Goal: Task Accomplishment & Management: Complete application form

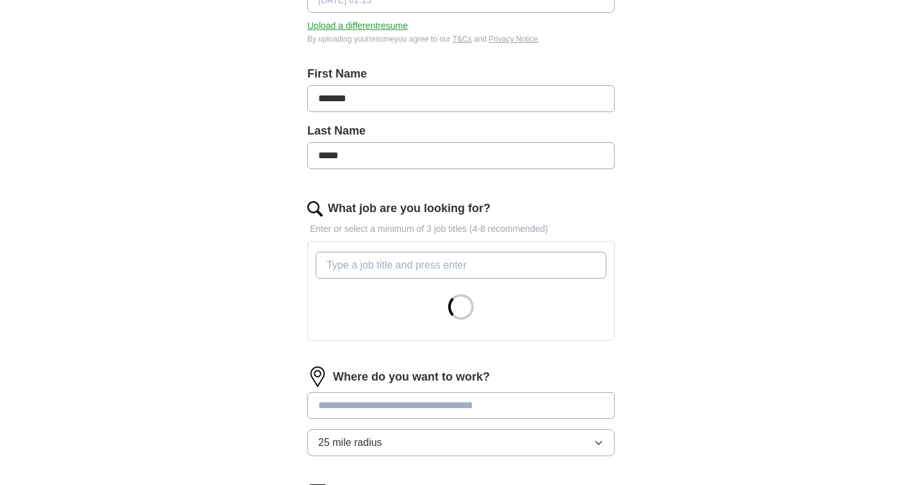
scroll to position [237, 0]
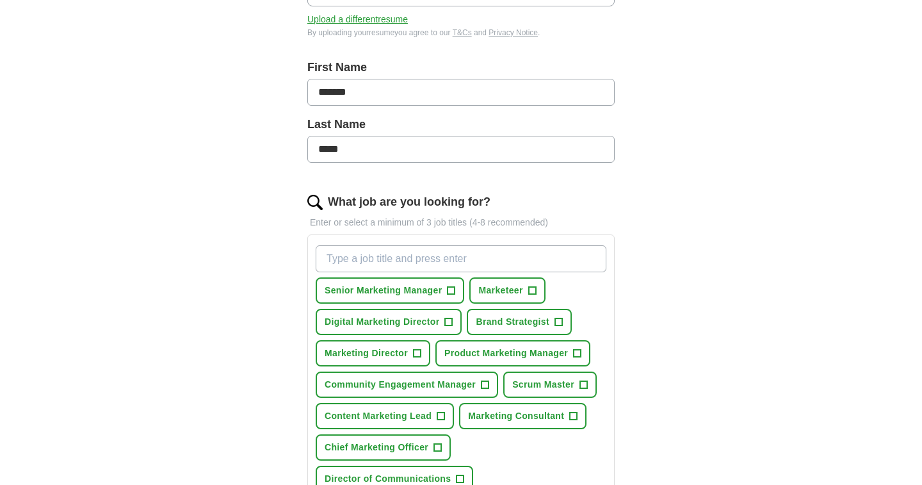
click at [333, 259] on input "What job are you looking for?" at bounding box center [461, 258] width 291 height 27
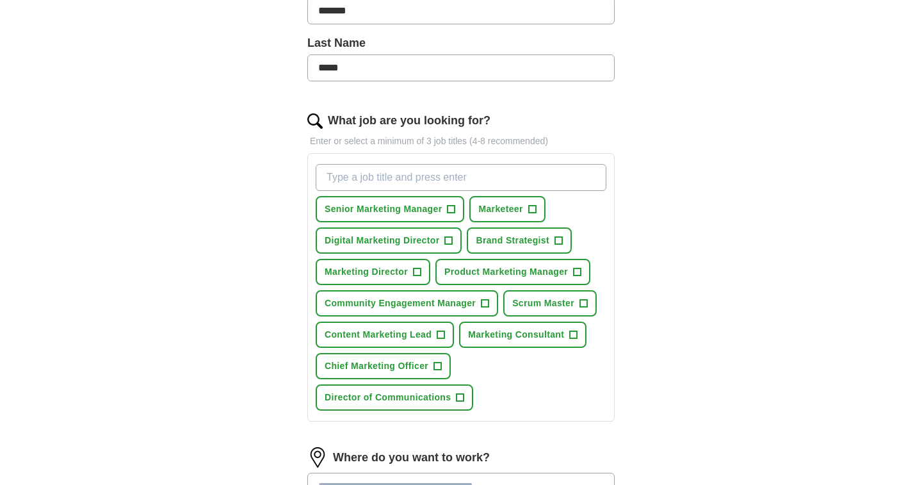
scroll to position [330, 0]
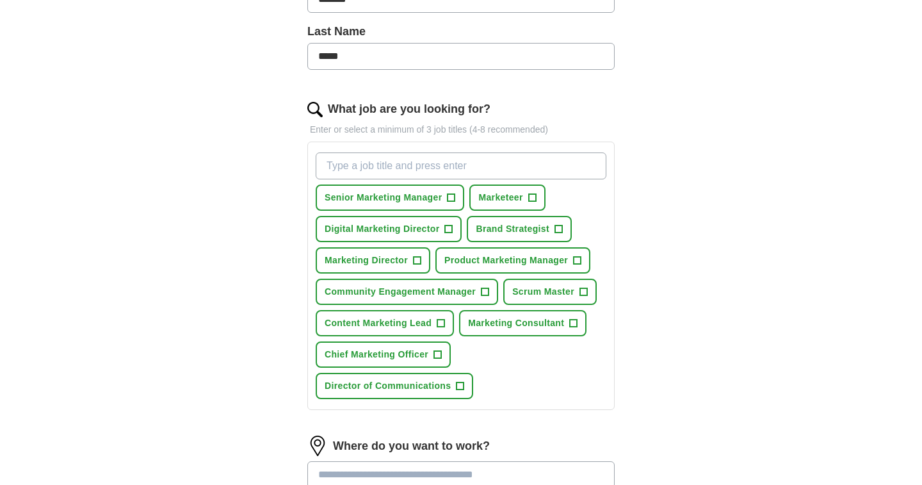
click at [417, 260] on span "+" at bounding box center [417, 261] width 8 height 10
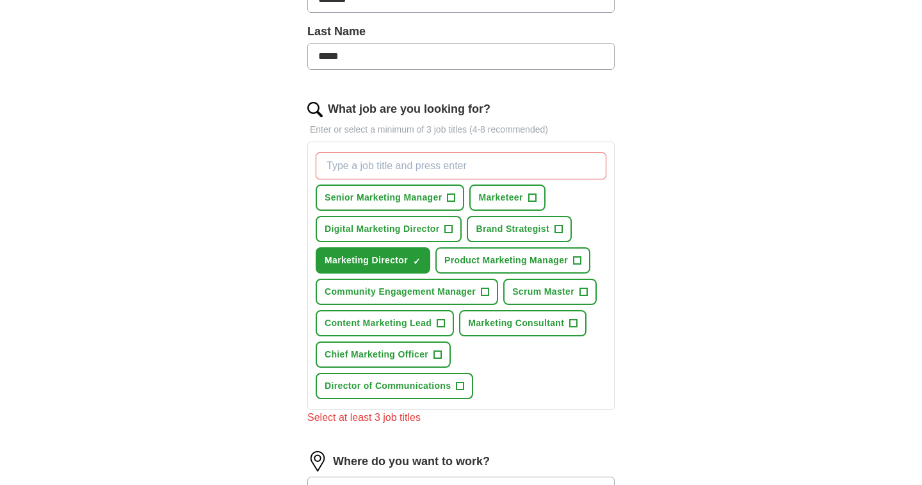
click at [460, 382] on span "+" at bounding box center [461, 386] width 8 height 10
click at [446, 230] on span "+" at bounding box center [449, 229] width 8 height 10
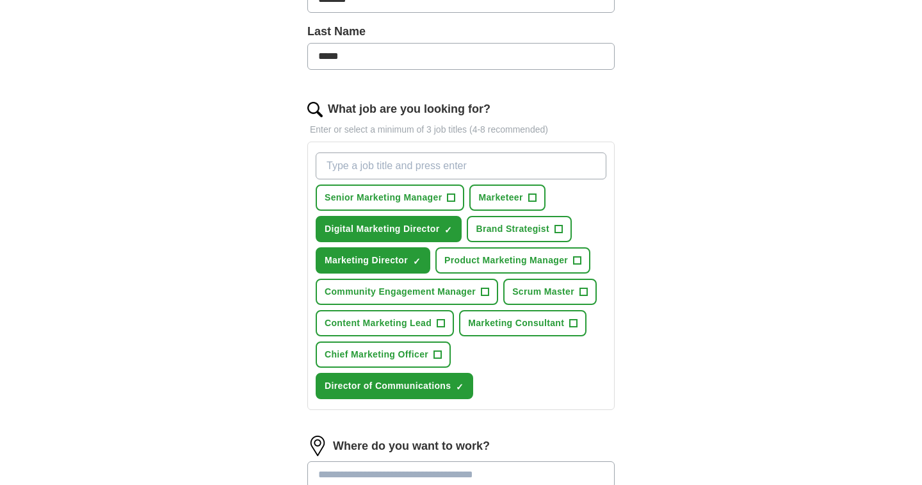
click at [507, 226] on span "Brand Strategist" at bounding box center [513, 228] width 74 height 13
click at [452, 291] on span "Community Engagement Manager" at bounding box center [400, 291] width 151 height 13
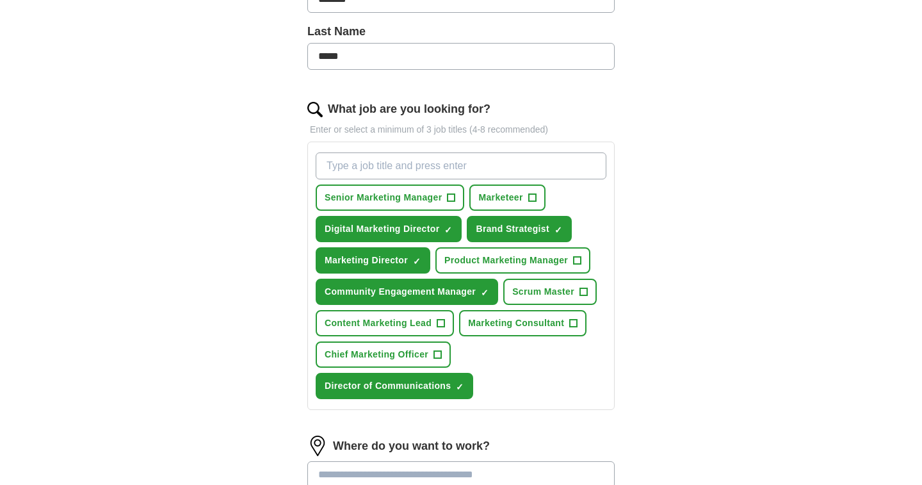
click at [426, 322] on span "Content Marketing Lead" at bounding box center [378, 322] width 107 height 13
click at [430, 200] on span "Senior Marketing Manager" at bounding box center [383, 197] width 117 height 13
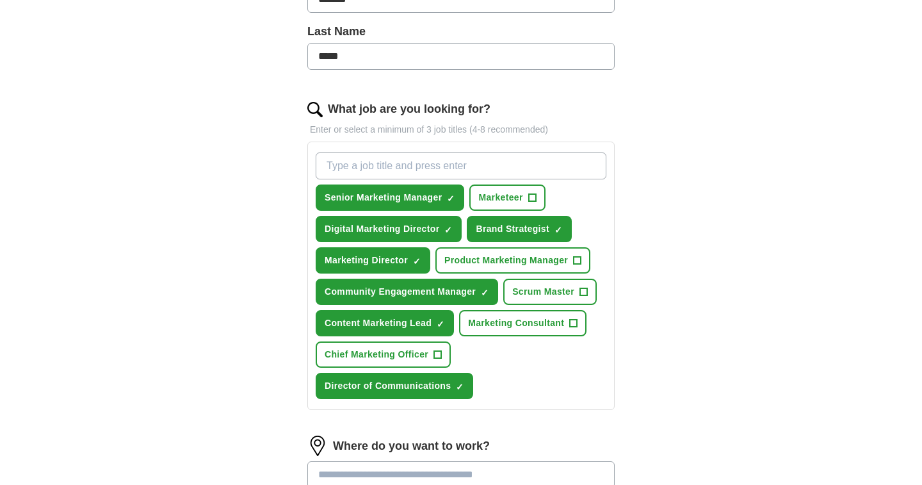
click at [180, 257] on div "ApplyIQ Let ApplyIQ do the hard work of searching and applying for jobs. Just t…" at bounding box center [461, 186] width 820 height 954
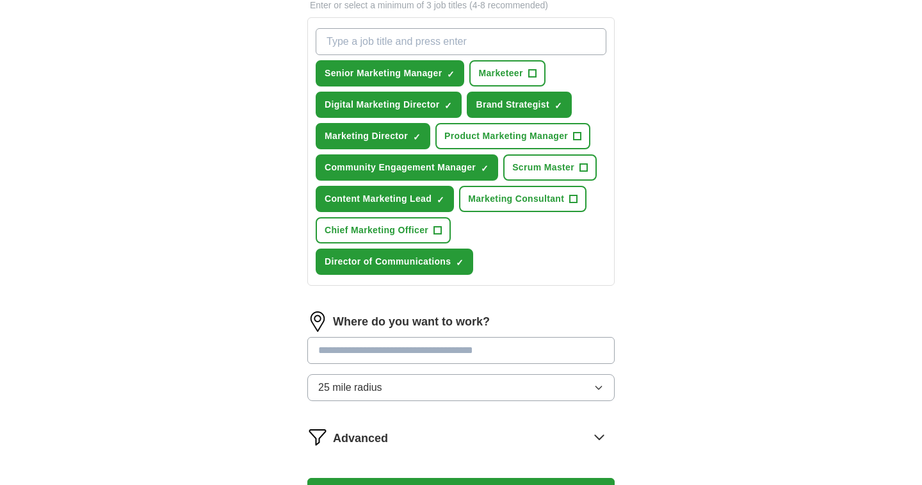
scroll to position [504, 0]
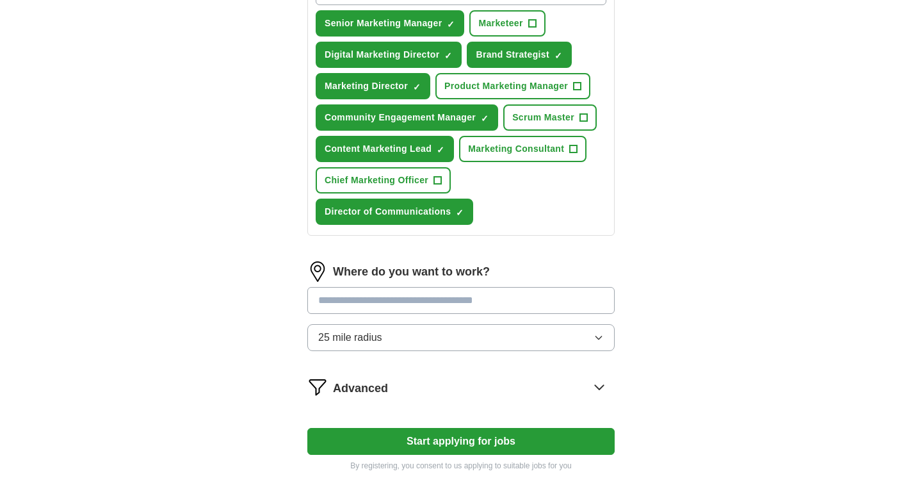
click at [355, 298] on input at bounding box center [460, 300] width 307 height 27
type input "*********"
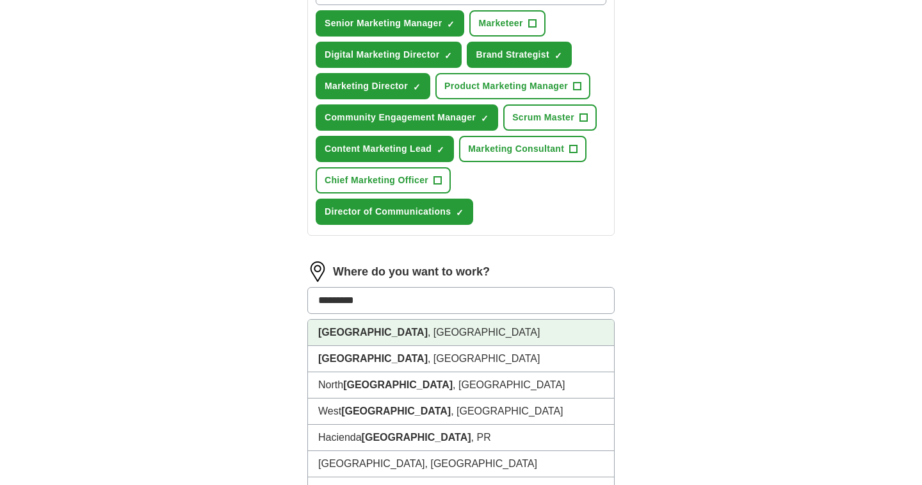
click at [346, 331] on strong "[GEOGRAPHIC_DATA]" at bounding box center [373, 332] width 110 height 11
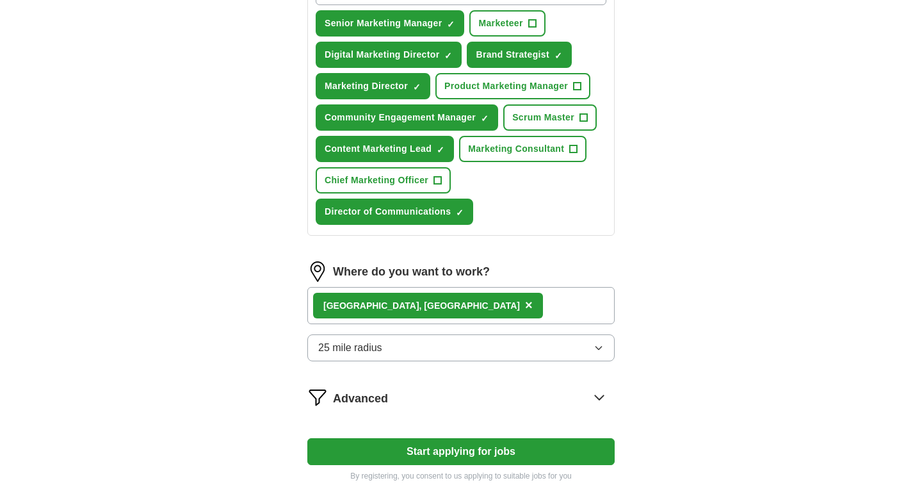
click at [274, 325] on div "Let ApplyIQ do the hard work of searching and applying for jobs. Just tell us w…" at bounding box center [461, 53] width 410 height 893
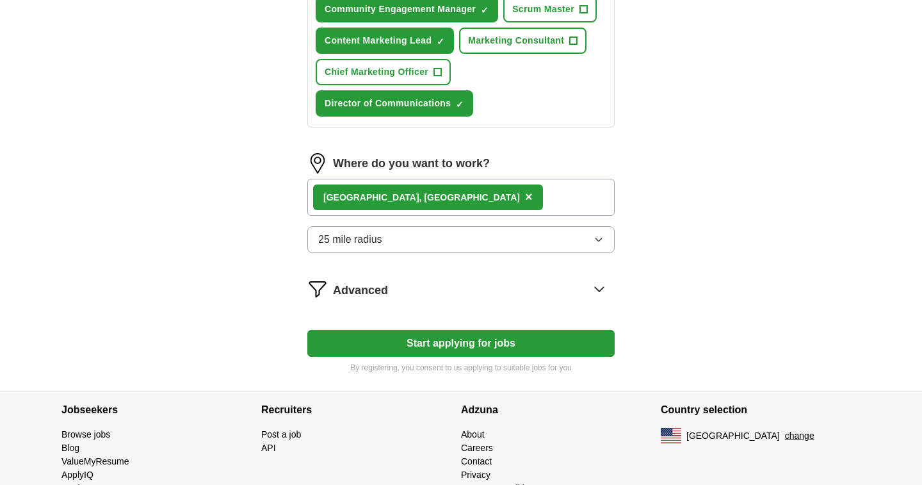
scroll to position [616, 0]
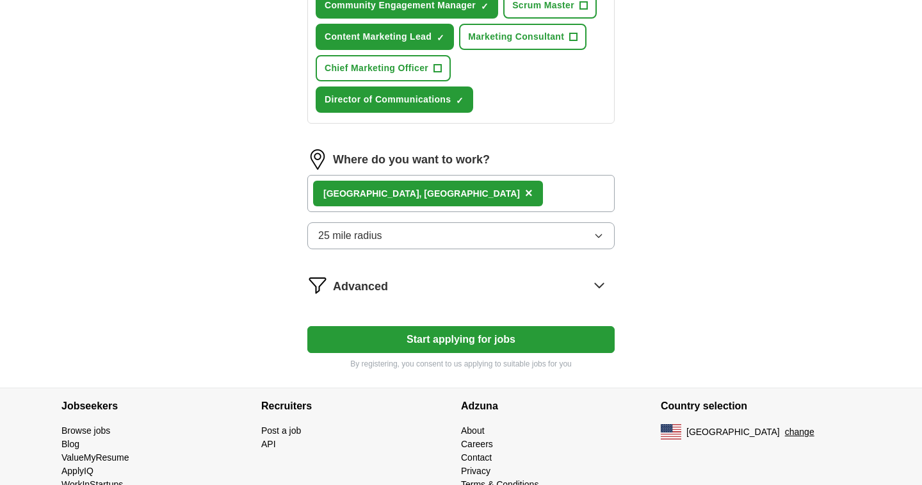
click at [371, 282] on span "Advanced" at bounding box center [360, 286] width 55 height 17
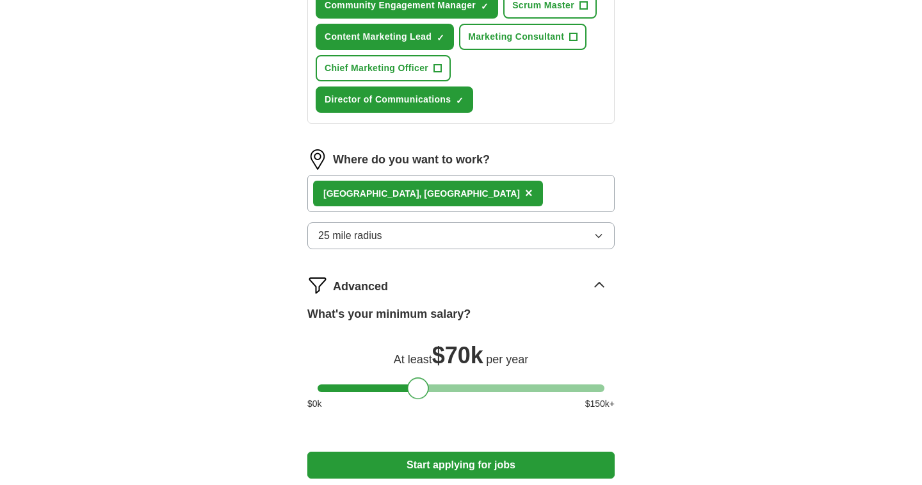
drag, startPoint x: 329, startPoint y: 392, endPoint x: 419, endPoint y: 395, distance: 90.3
click at [419, 395] on div at bounding box center [418, 388] width 22 height 22
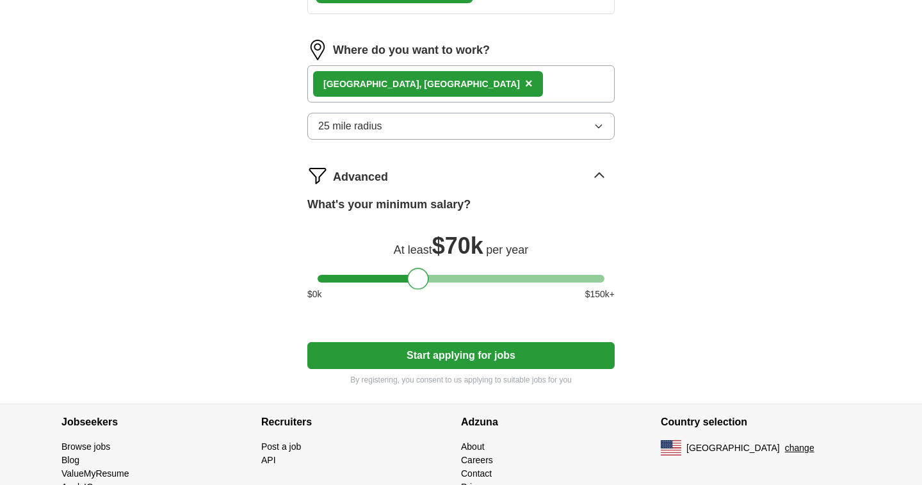
scroll to position [733, 0]
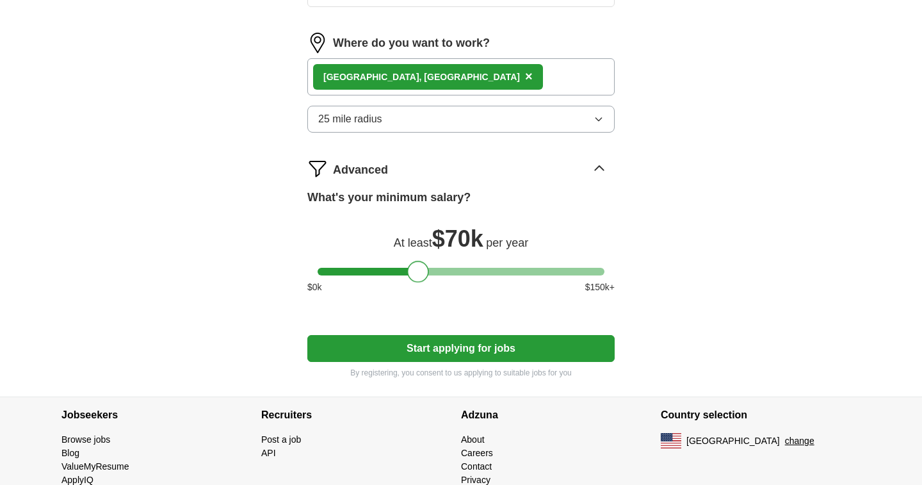
click at [453, 357] on button "Start applying for jobs" at bounding box center [460, 348] width 307 height 27
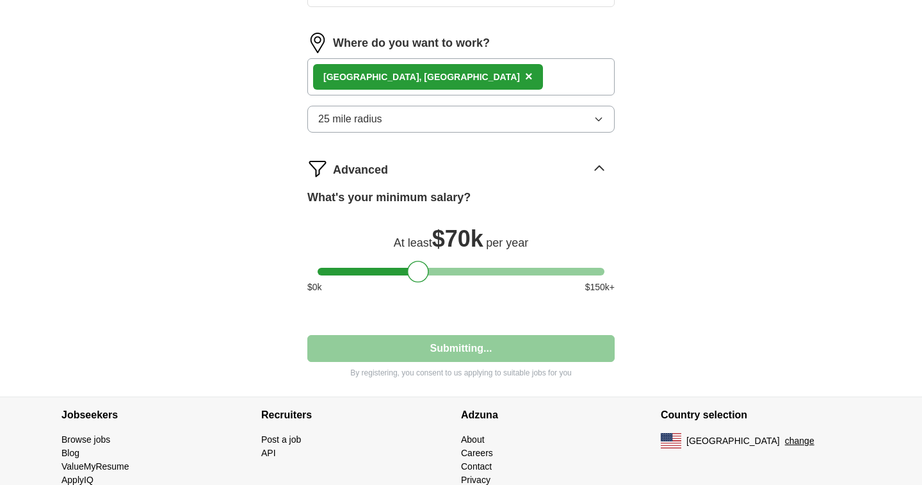
select select "**"
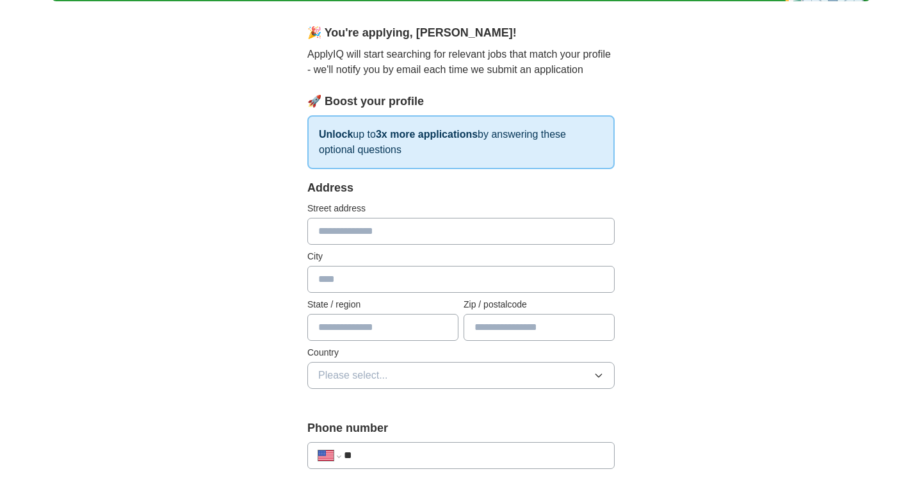
scroll to position [106, 0]
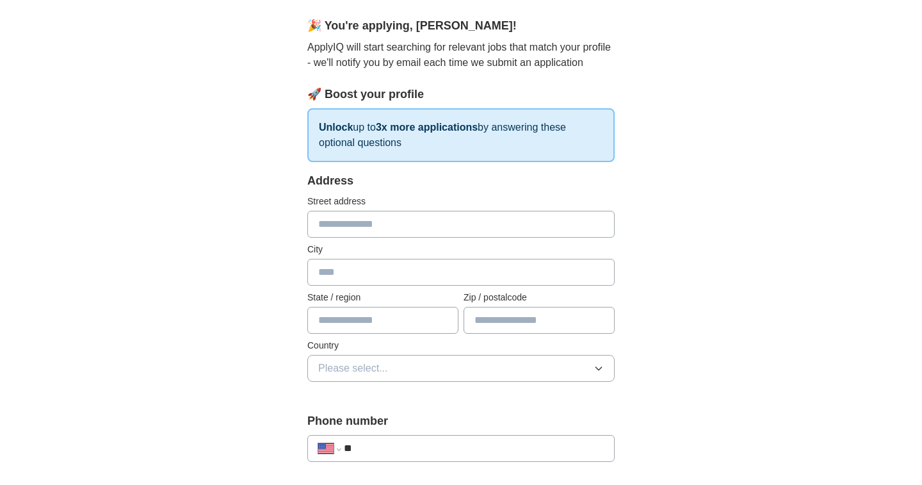
click at [342, 228] on input "text" at bounding box center [460, 224] width 307 height 27
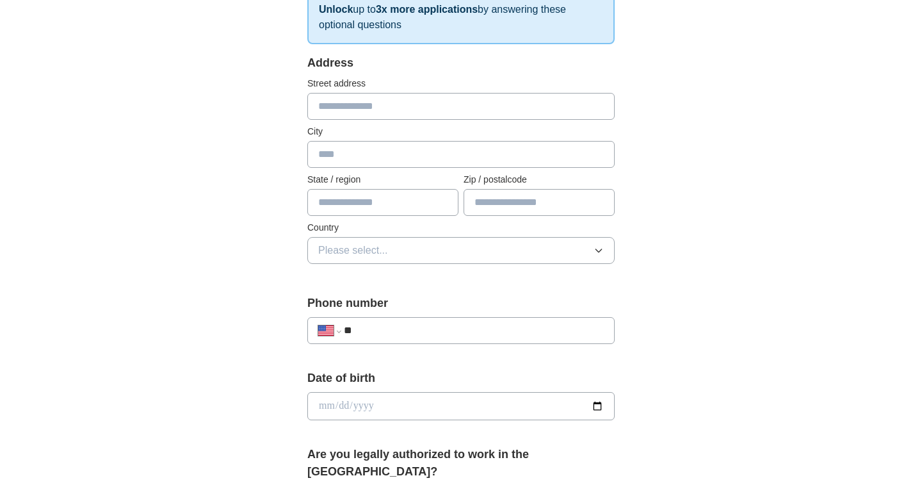
scroll to position [226, 0]
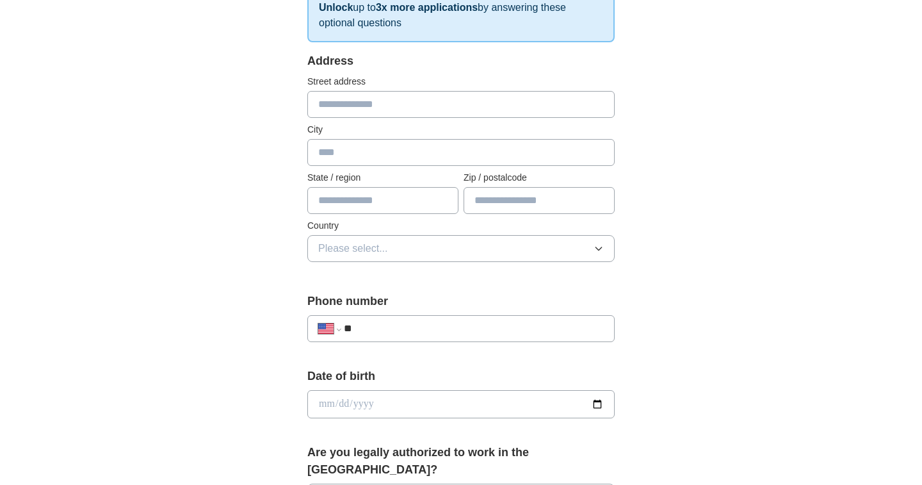
click at [417, 327] on input "**" at bounding box center [474, 328] width 260 height 15
type input "**********"
click at [282, 395] on div "**********" at bounding box center [461, 432] width 410 height 1095
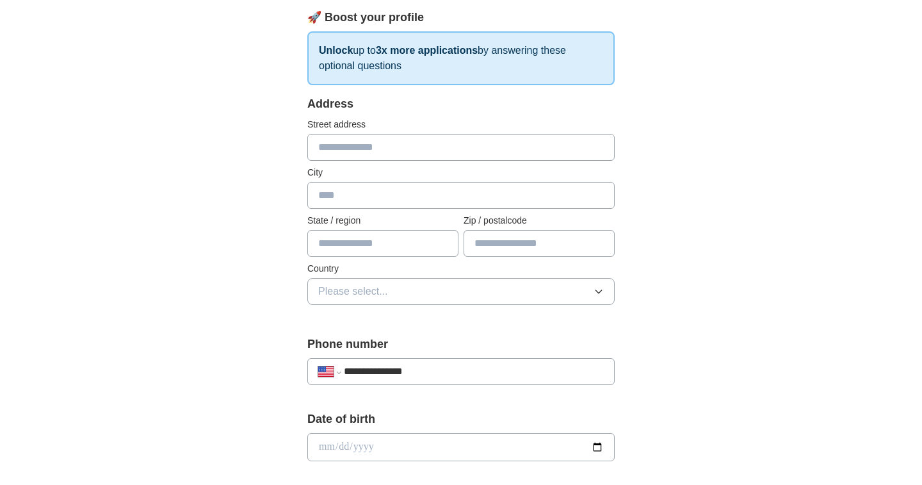
scroll to position [163, 0]
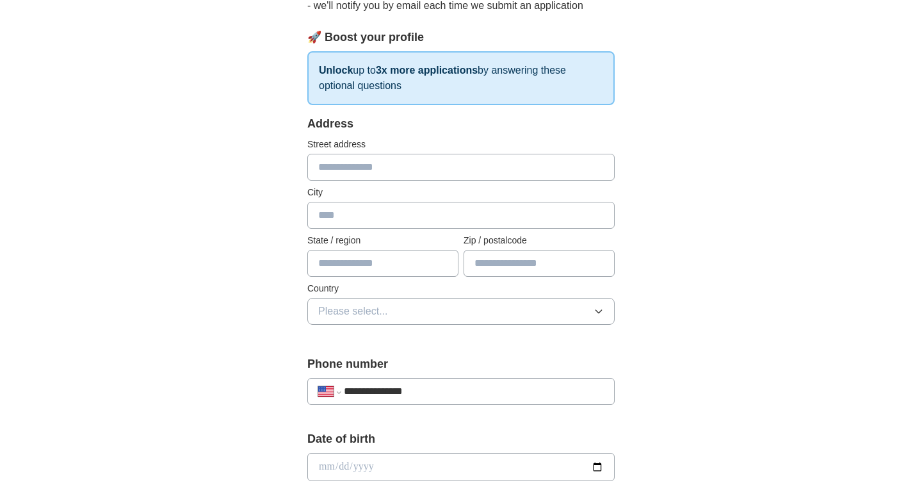
click at [340, 168] on input "text" at bounding box center [460, 167] width 307 height 27
type input "**********"
type input "*********"
type input "*"
type input "**"
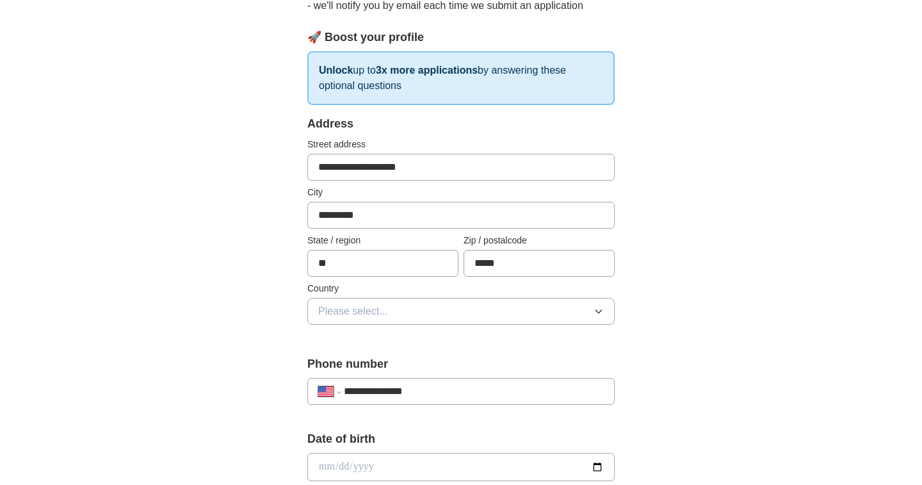
type input "*****"
click at [358, 307] on span "Please select..." at bounding box center [353, 311] width 70 height 15
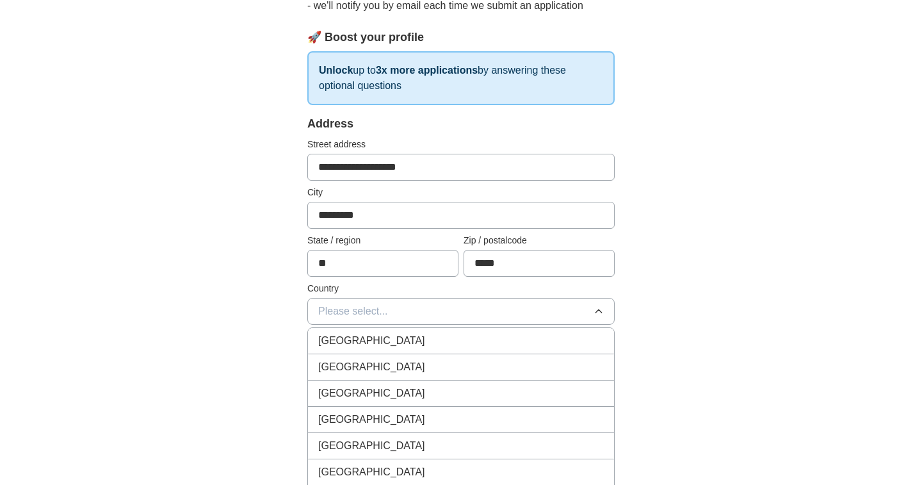
click at [354, 363] on span "[GEOGRAPHIC_DATA]" at bounding box center [371, 366] width 107 height 15
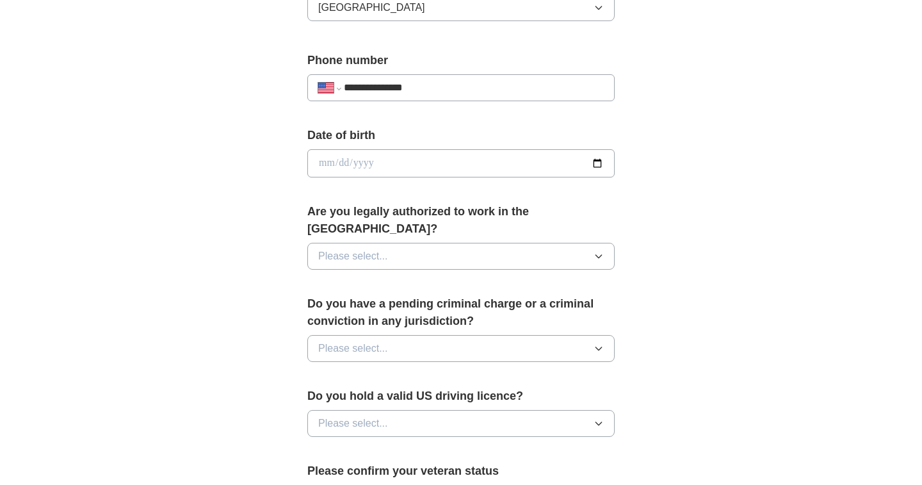
scroll to position [480, 0]
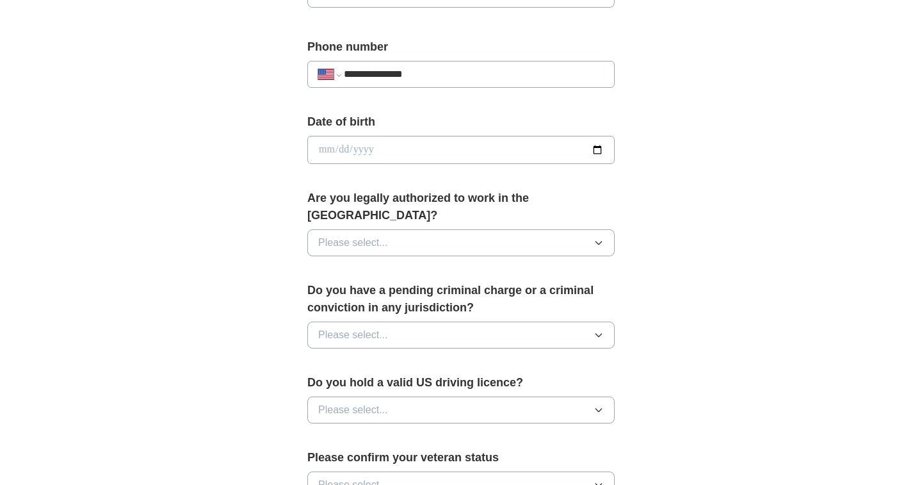
click at [316, 229] on button "Please select..." at bounding box center [460, 242] width 307 height 27
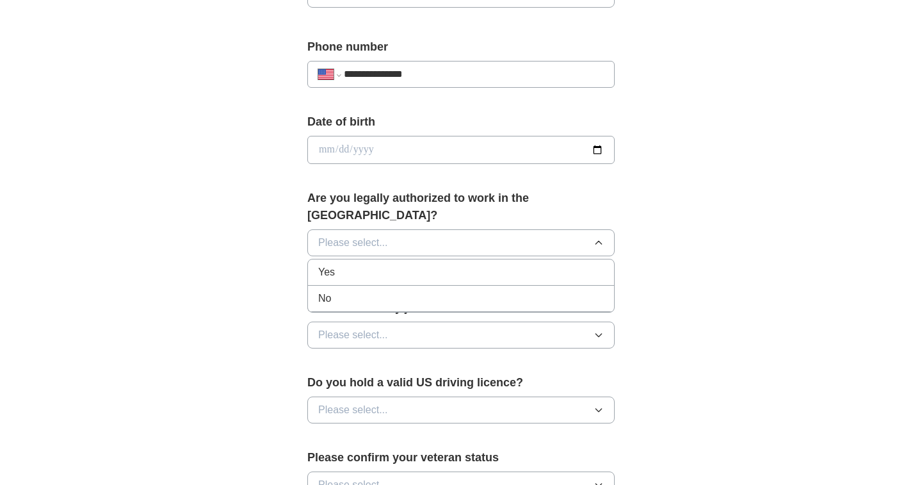
click at [322, 265] on span "Yes" at bounding box center [326, 272] width 17 height 15
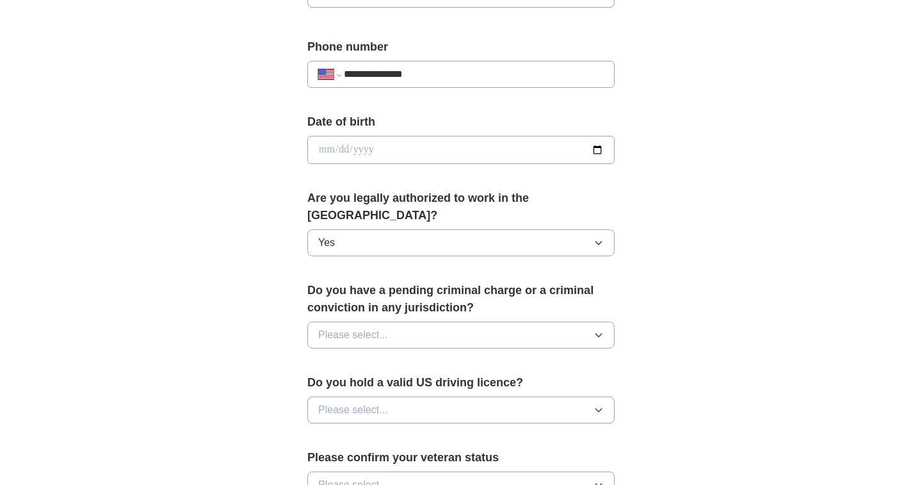
click at [268, 295] on div "**********" at bounding box center [461, 177] width 410 height 1095
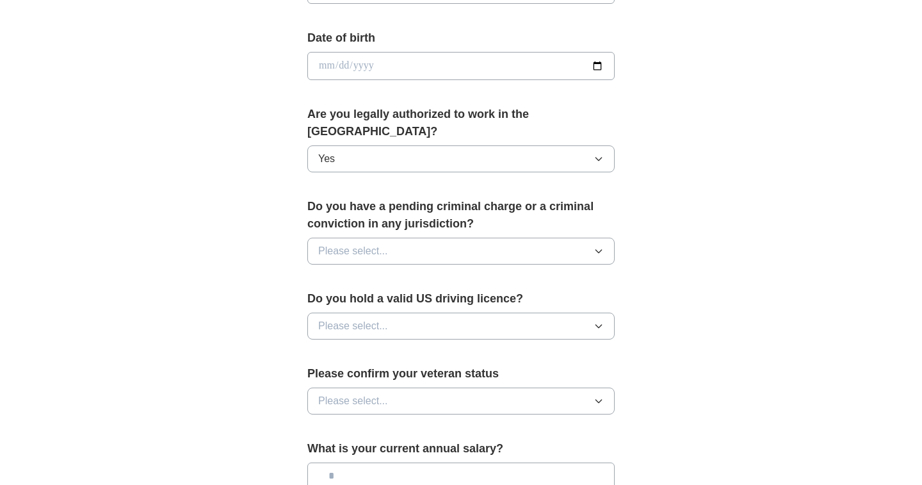
scroll to position [568, 0]
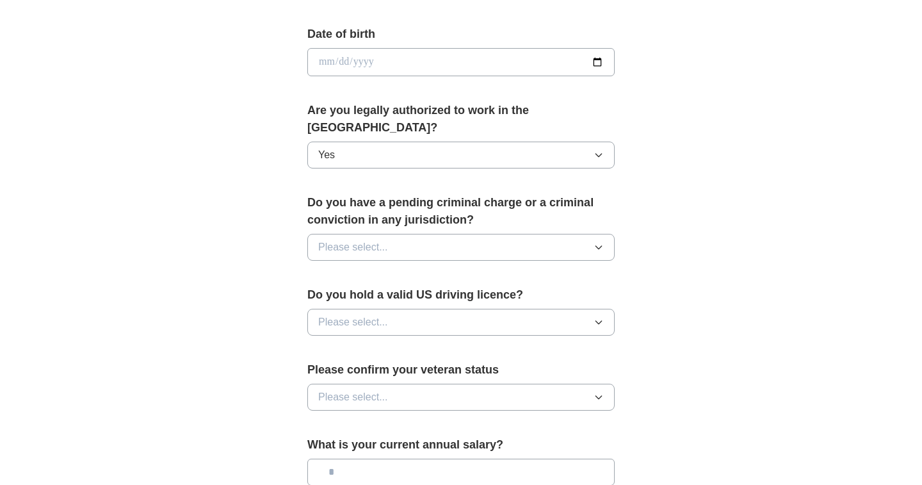
click at [361, 240] on span "Please select..." at bounding box center [353, 247] width 70 height 15
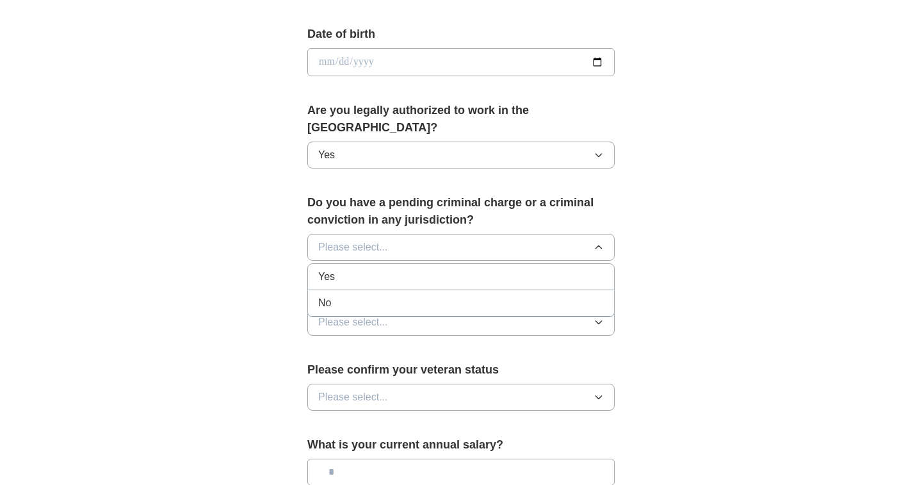
click at [346, 295] on div "No" at bounding box center [461, 302] width 286 height 15
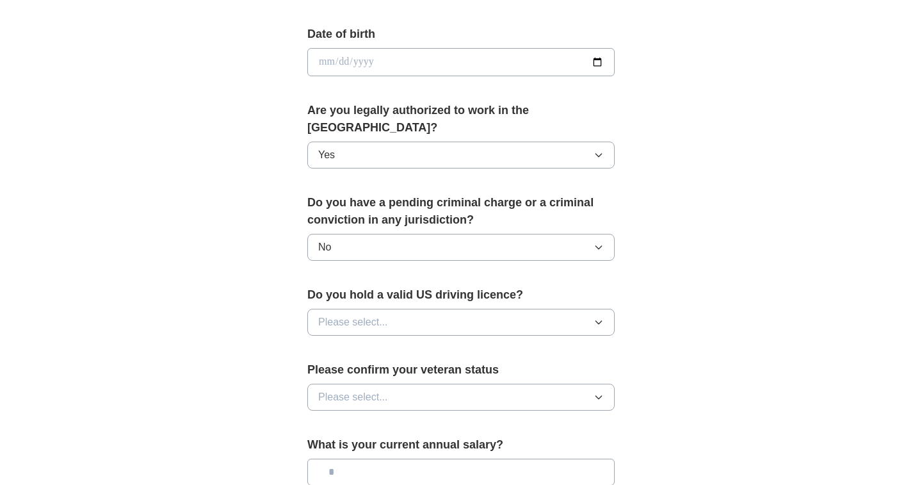
click at [372, 314] on span "Please select..." at bounding box center [353, 321] width 70 height 15
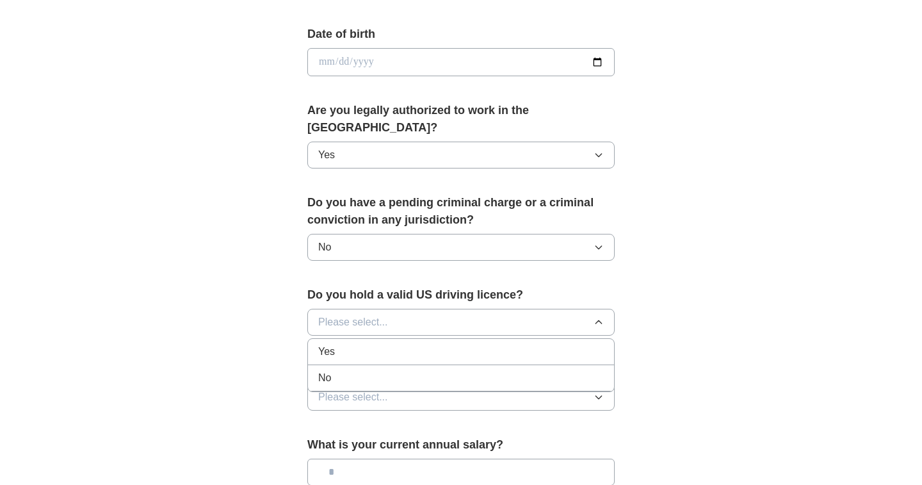
click at [353, 344] on div "Yes" at bounding box center [461, 351] width 286 height 15
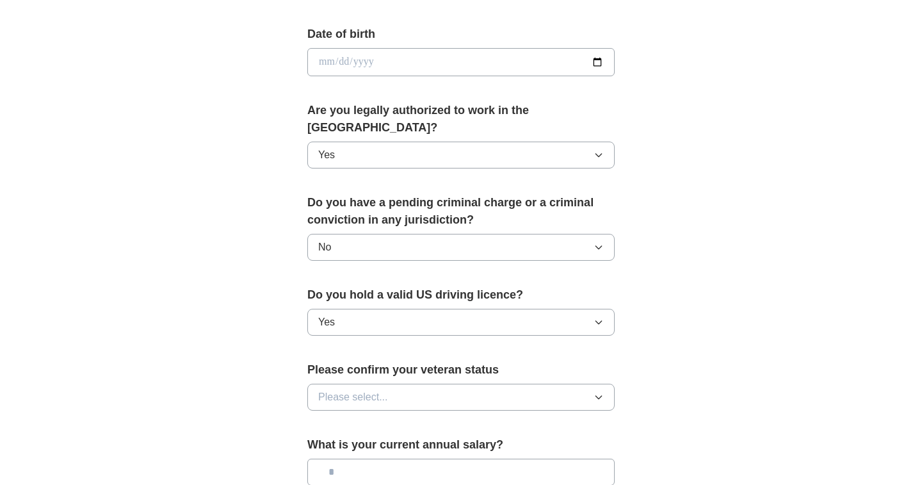
click at [354, 389] on span "Please select..." at bounding box center [353, 396] width 70 height 15
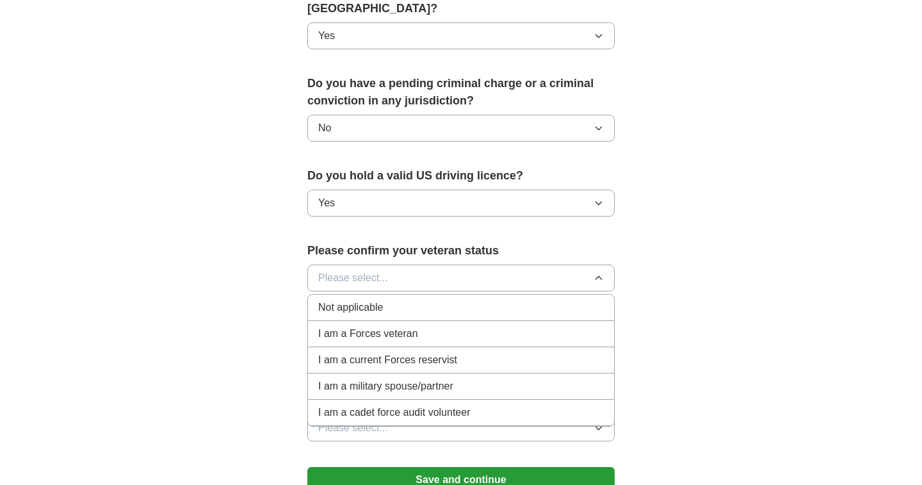
scroll to position [702, 0]
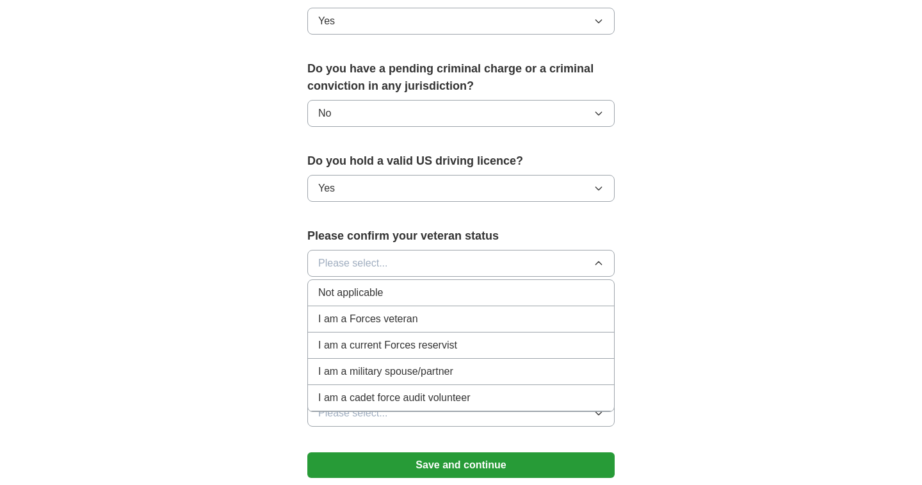
click at [336, 285] on span "Not applicable" at bounding box center [350, 292] width 65 height 15
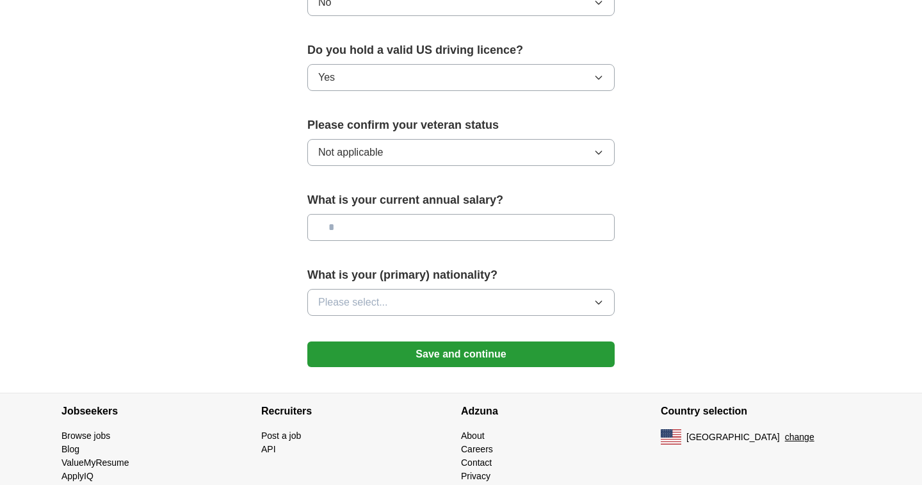
scroll to position [834, 0]
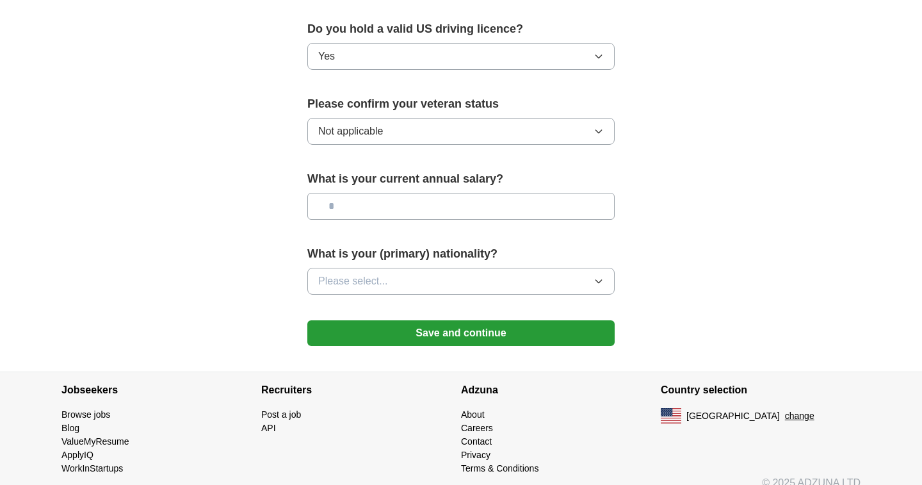
click at [351, 273] on span "Please select..." at bounding box center [353, 280] width 70 height 15
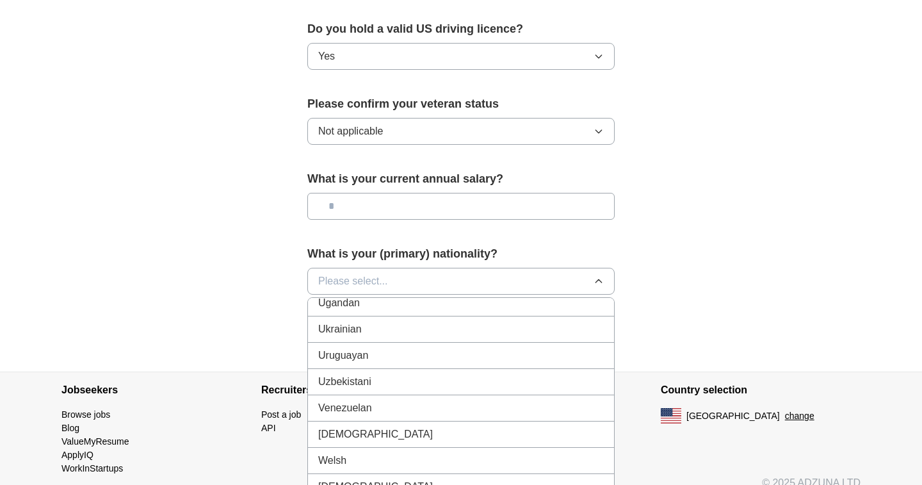
scroll to position [4813, 0]
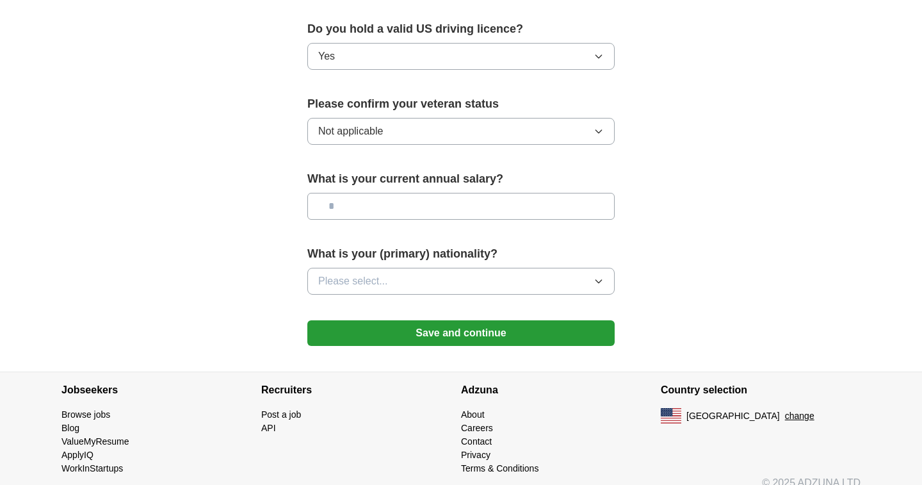
click at [444, 320] on button "Save and continue" at bounding box center [460, 333] width 307 height 26
